Goal: Transaction & Acquisition: Purchase product/service

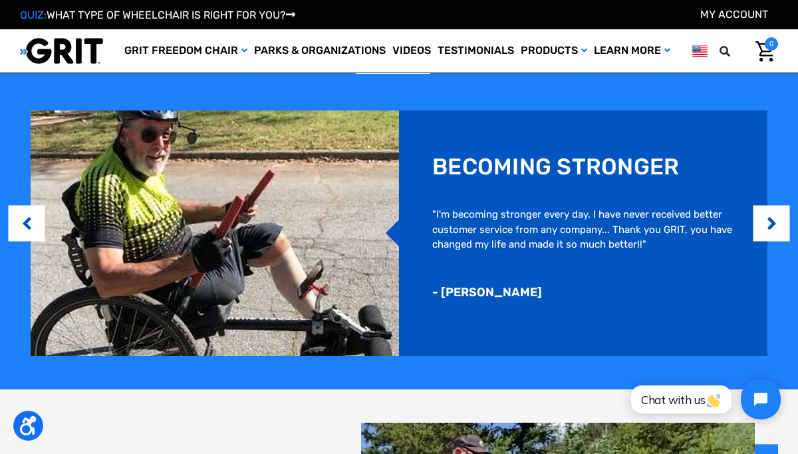
scroll to position [780, 0]
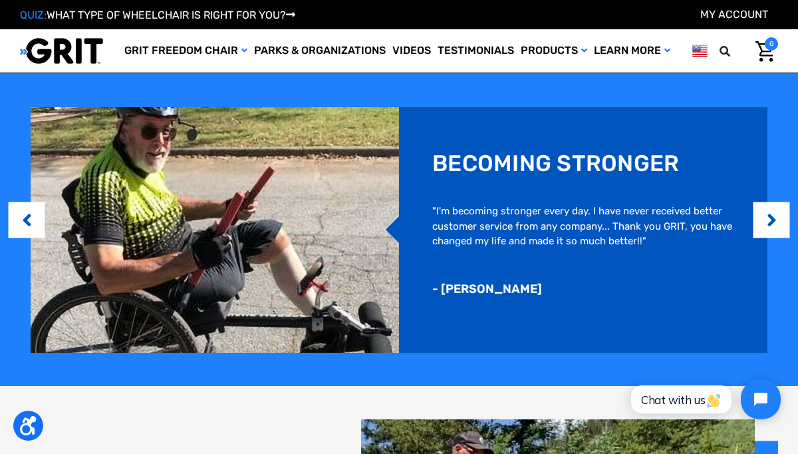
click at [261, 247] on img at bounding box center [215, 229] width 368 height 245
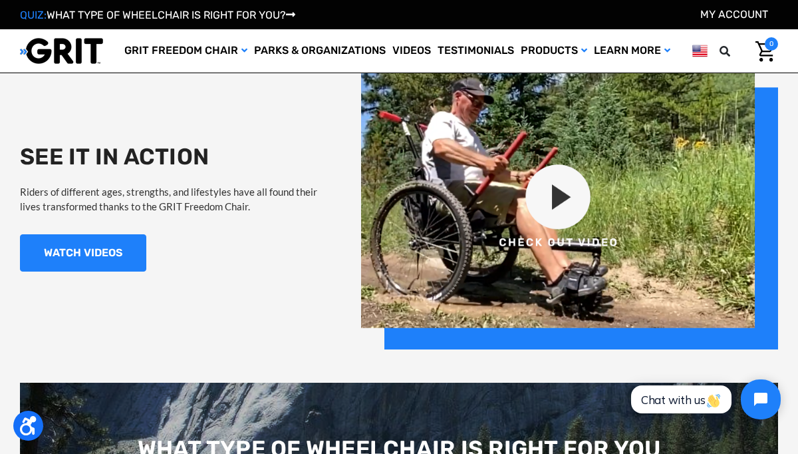
scroll to position [1133, 0]
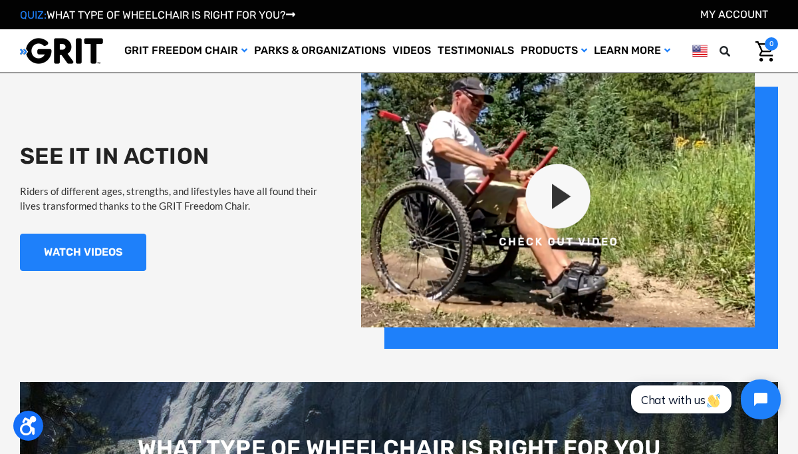
click at [566, 214] on img at bounding box center [569, 207] width 417 height 284
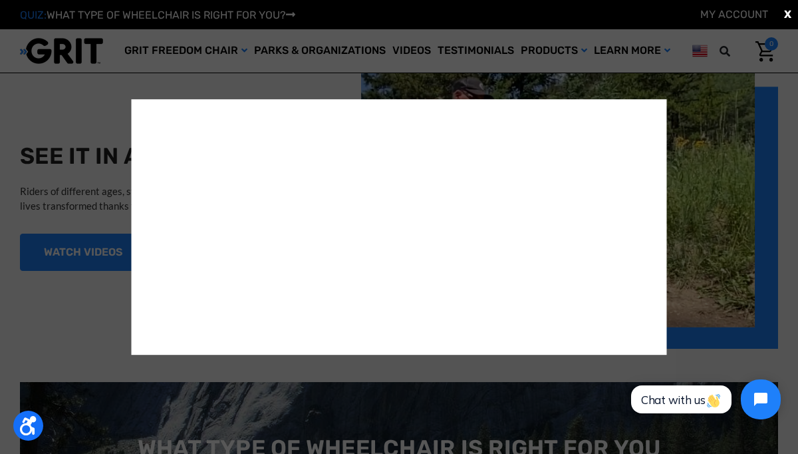
click at [695, 255] on div "X" at bounding box center [399, 227] width 798 height 454
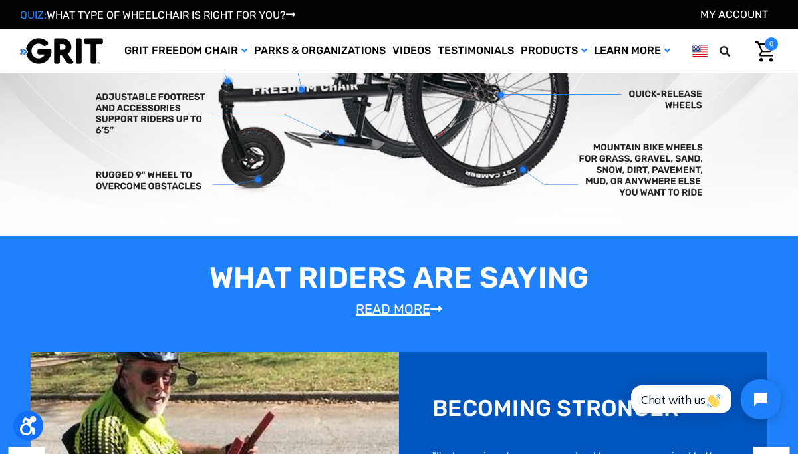
scroll to position [0, 0]
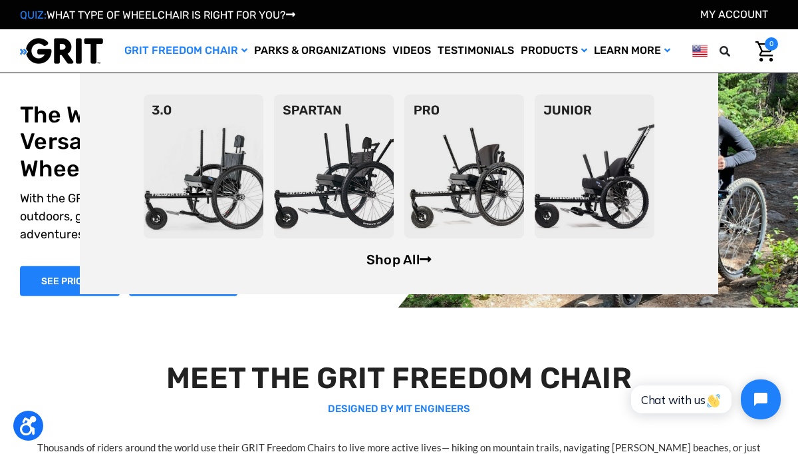
click at [418, 256] on link "Shop All" at bounding box center [398, 259] width 65 height 16
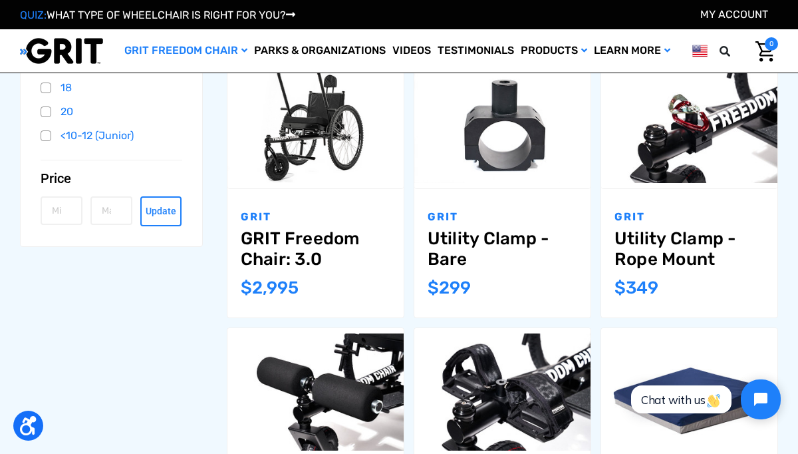
scroll to position [444, 0]
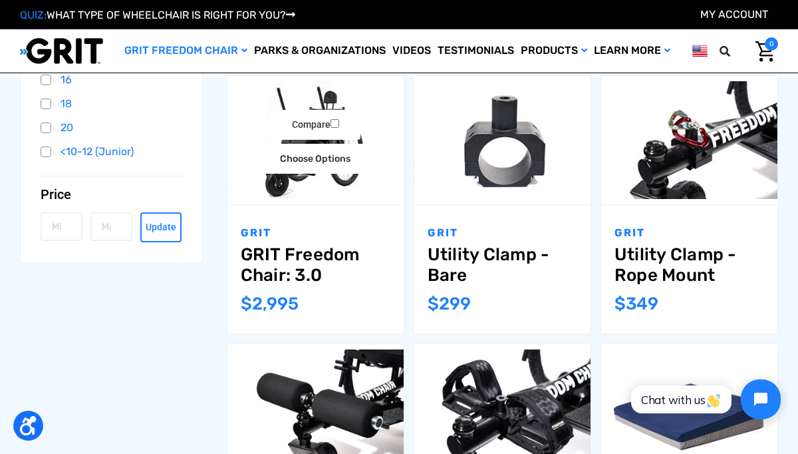
click at [308, 267] on link "GRIT Freedom Chair: 3.0" at bounding box center [316, 264] width 150 height 41
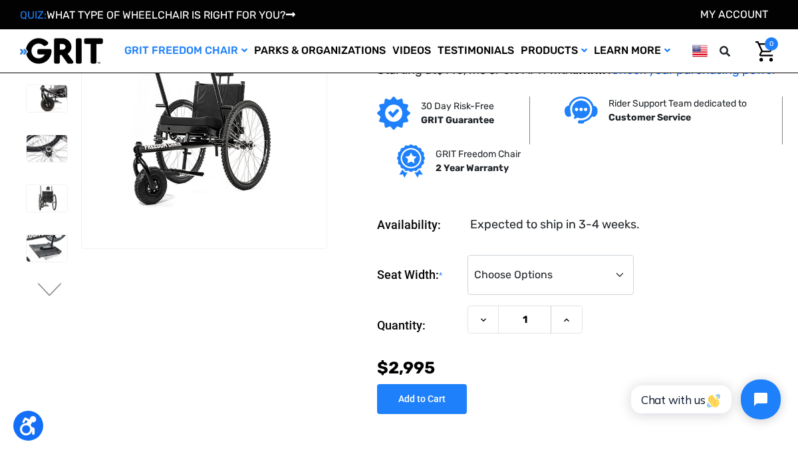
scroll to position [44, 0]
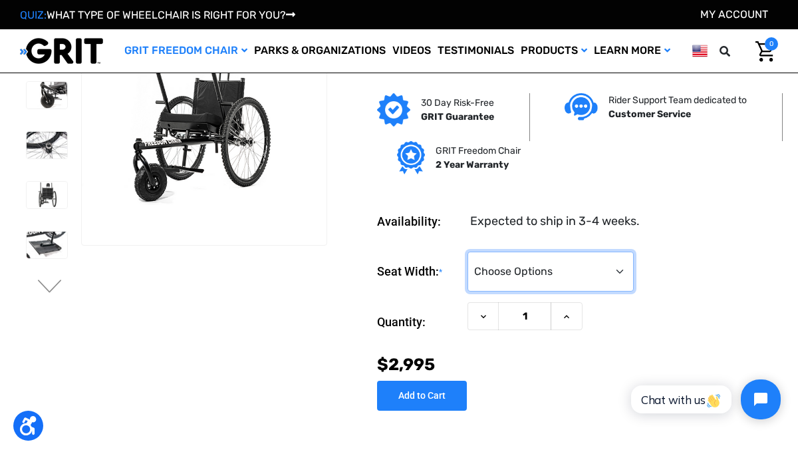
click at [531, 270] on select "Choose Options 16" 18" 20"" at bounding box center [551, 271] width 166 height 40
select select "325"
click at [468, 254] on select "Choose Options 16" 18" 20"" at bounding box center [551, 271] width 166 height 40
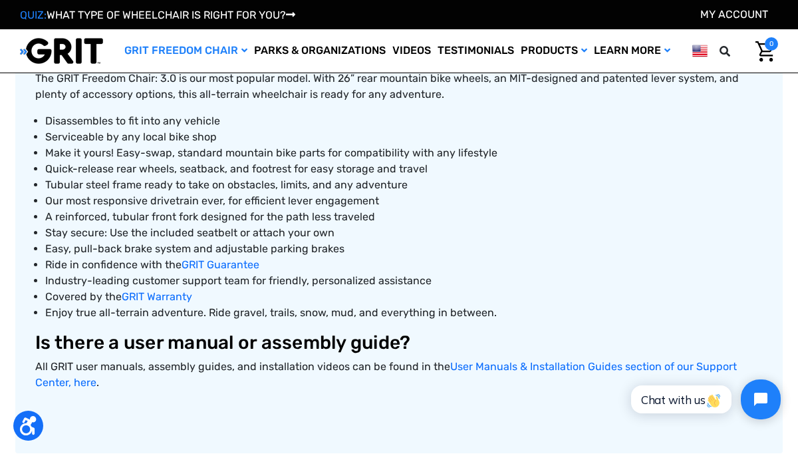
scroll to position [395, 0]
